Goal: Navigation & Orientation: Find specific page/section

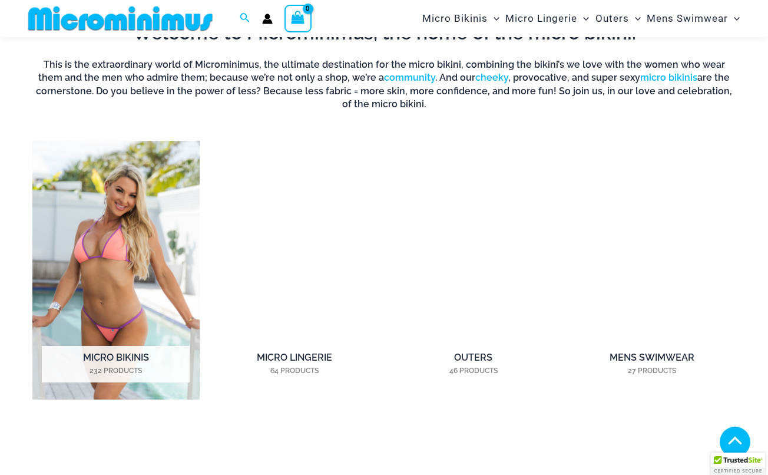
scroll to position [712, 0]
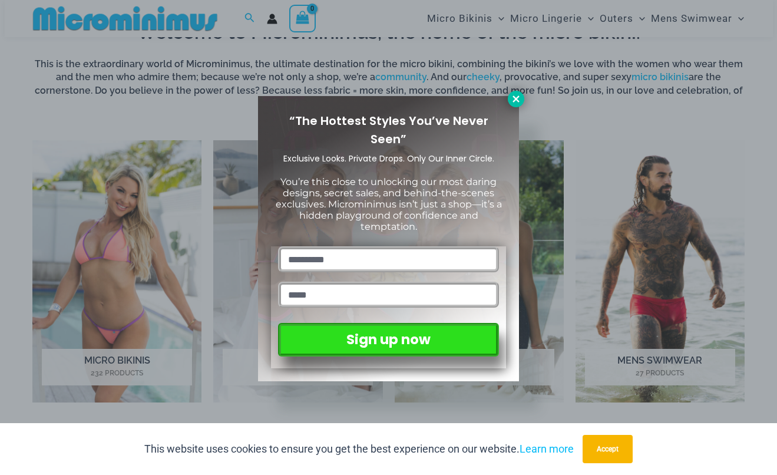
click at [516, 100] on icon at bounding box center [516, 99] width 11 height 11
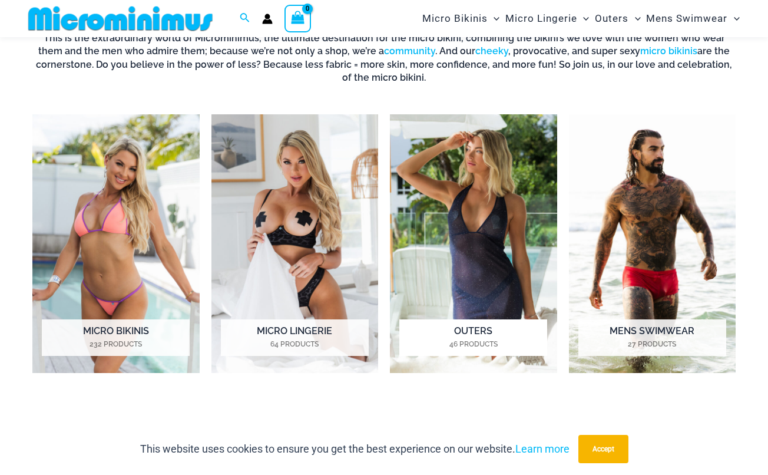
scroll to position [811, 0]
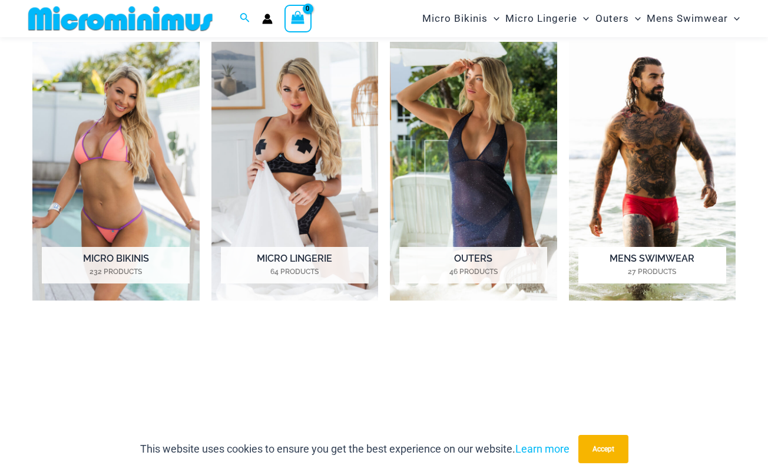
click at [667, 216] on img "Visit product category Mens Swimwear" at bounding box center [652, 171] width 167 height 259
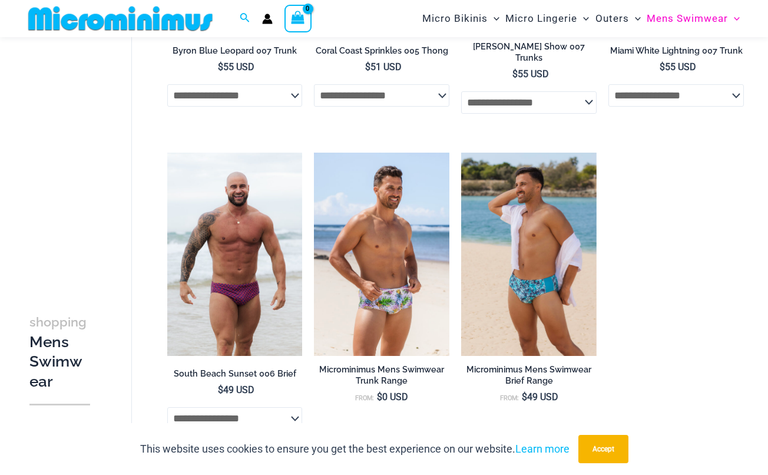
scroll to position [2019, 0]
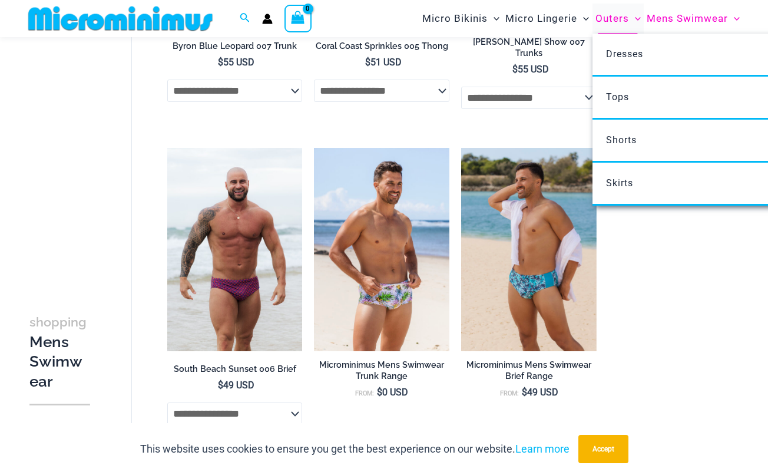
click at [613, 19] on span "Outers" at bounding box center [613, 19] width 34 height 30
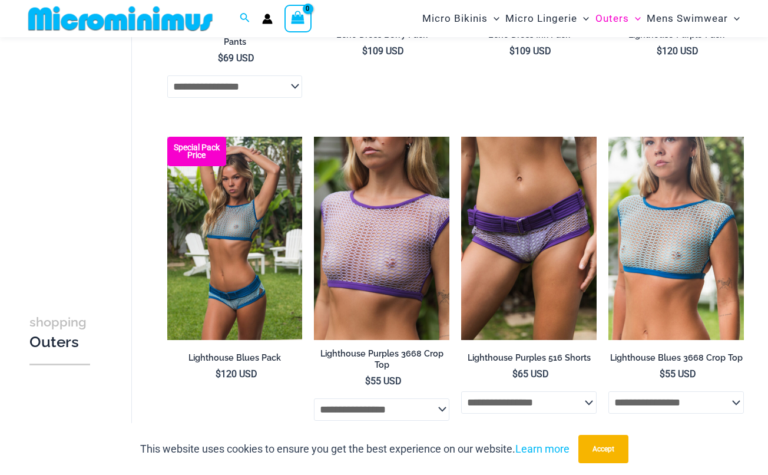
scroll to position [1041, 0]
